Goal: Transaction & Acquisition: Purchase product/service

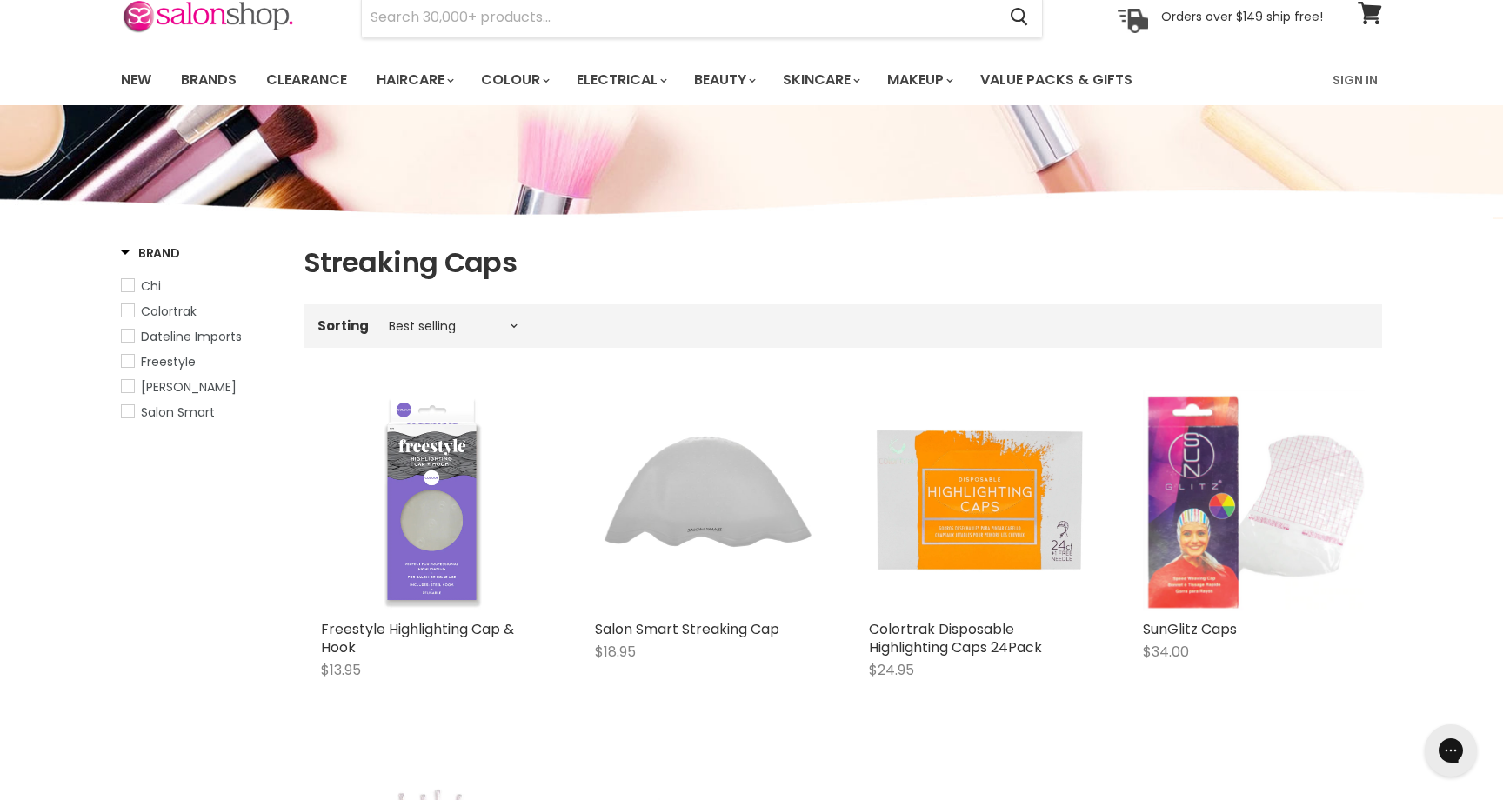
scroll to position [85, 0]
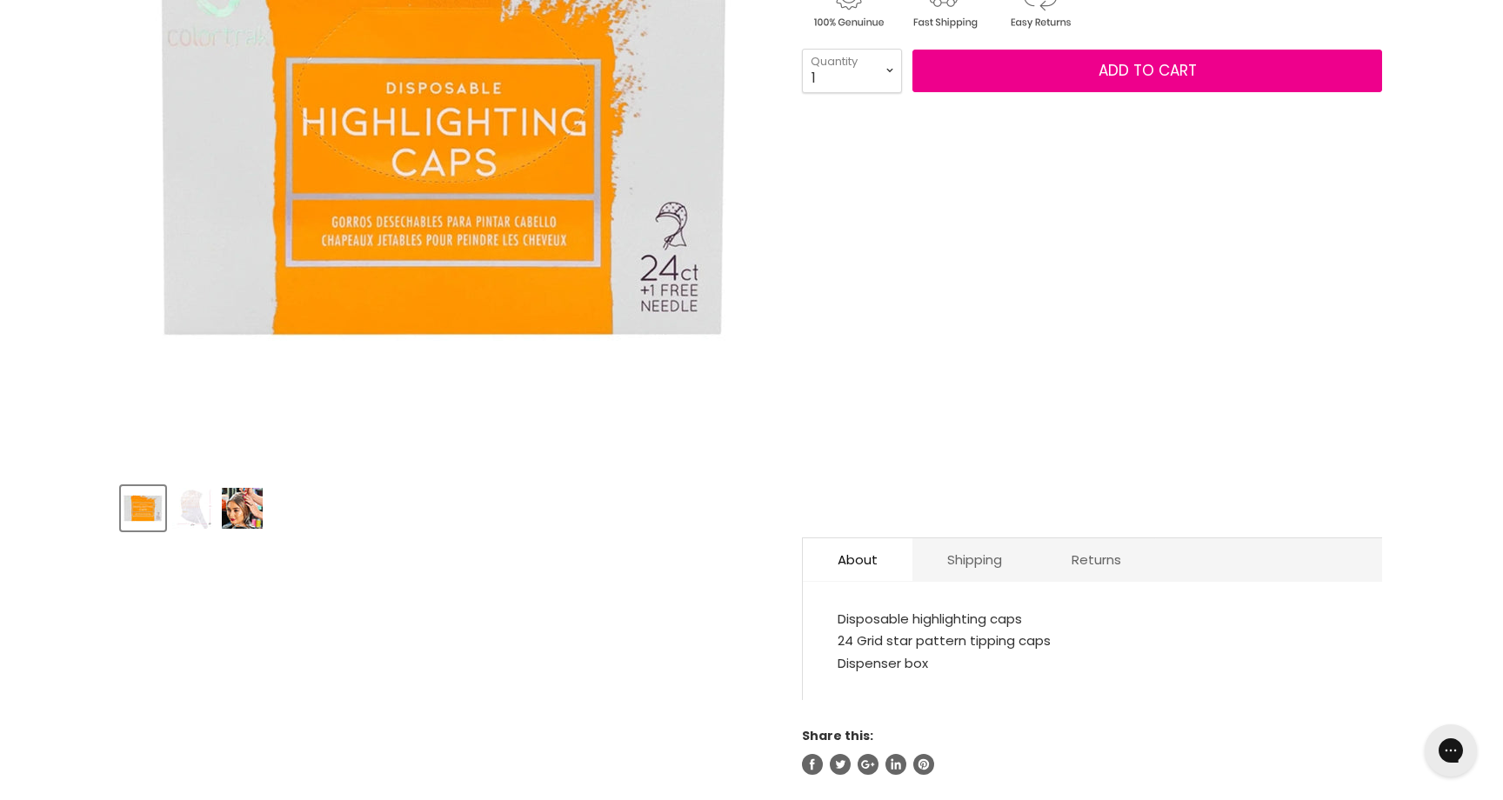
scroll to position [405, 0]
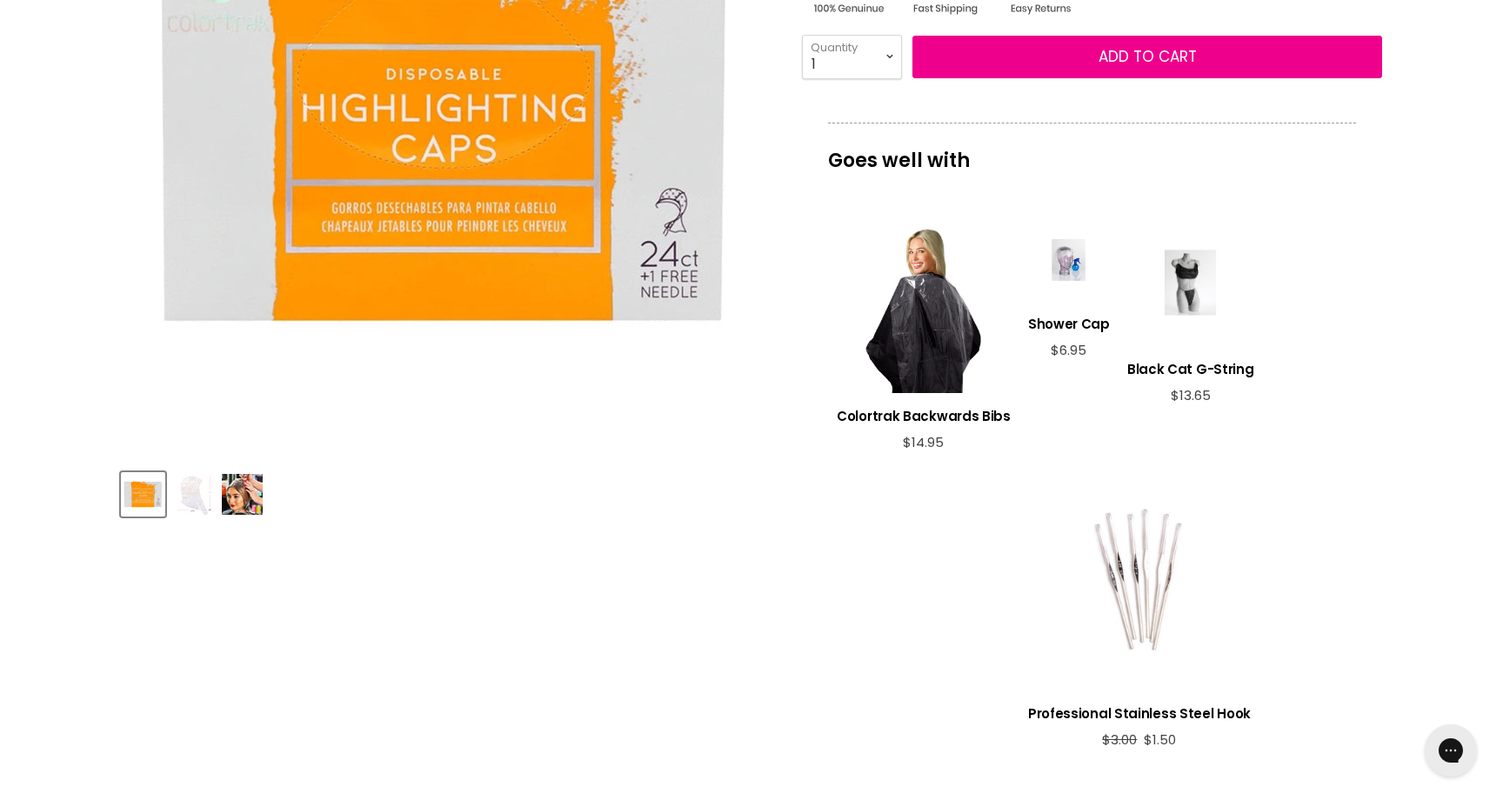
click at [249, 496] on img "Product thumbnails" at bounding box center [242, 494] width 41 height 41
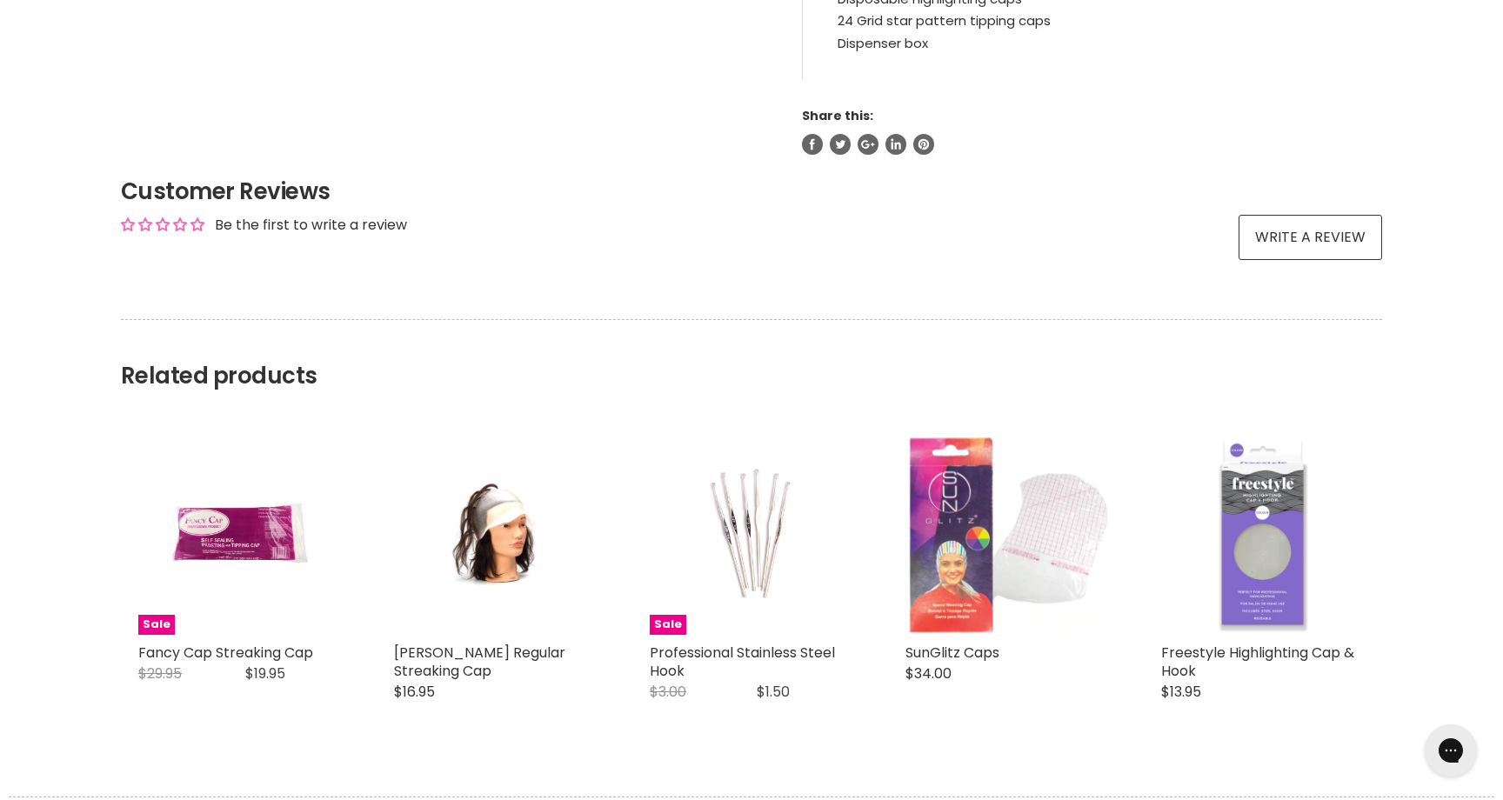
scroll to position [1022, 0]
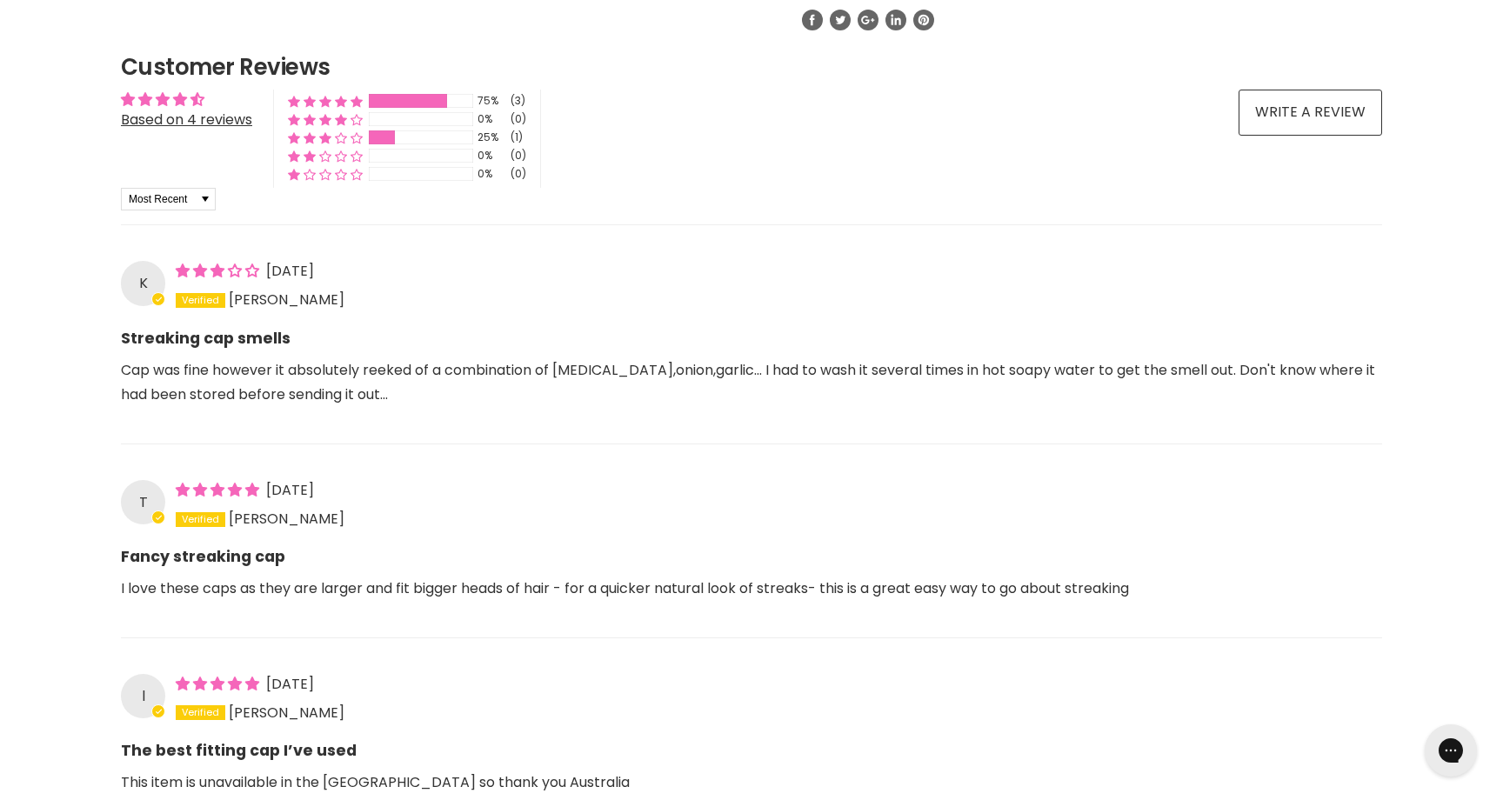
scroll to position [1328, 0]
